Goal: Register for event/course

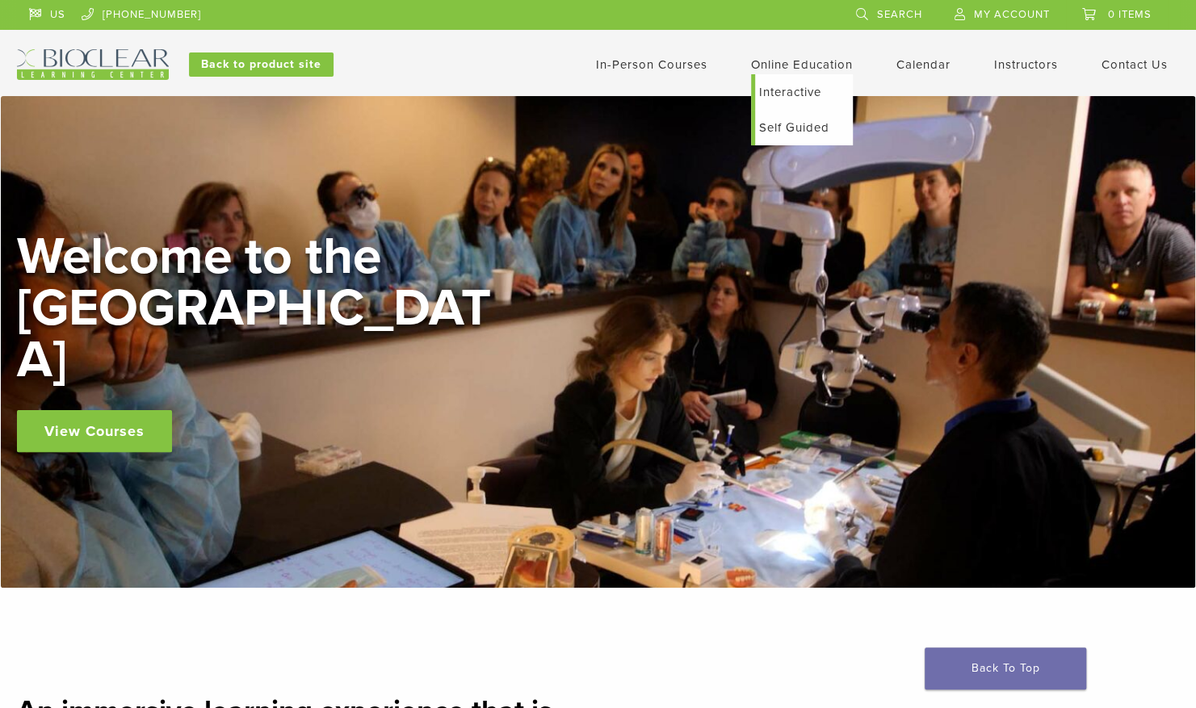
click at [780, 90] on link "Interactive" at bounding box center [804, 92] width 98 height 36
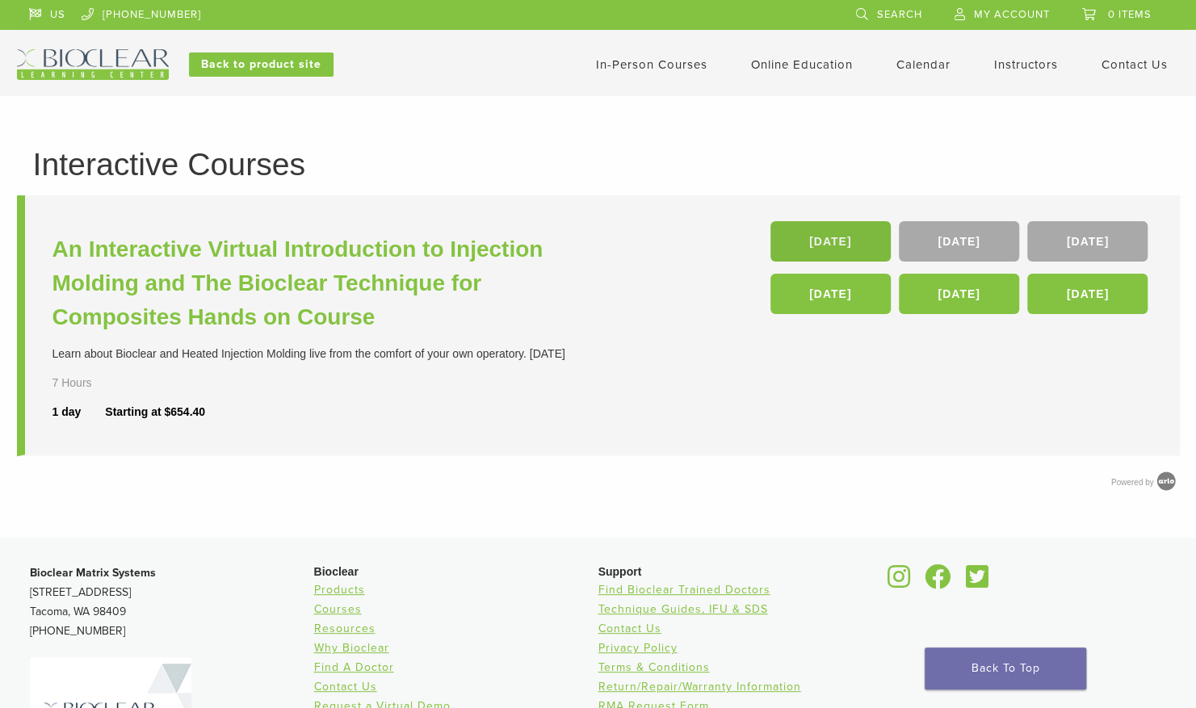
click at [823, 247] on link "21 Nov" at bounding box center [830, 241] width 120 height 40
click at [948, 245] on link "22 Nov" at bounding box center [959, 241] width 120 height 40
